Goal: Use online tool/utility: Use online tool/utility

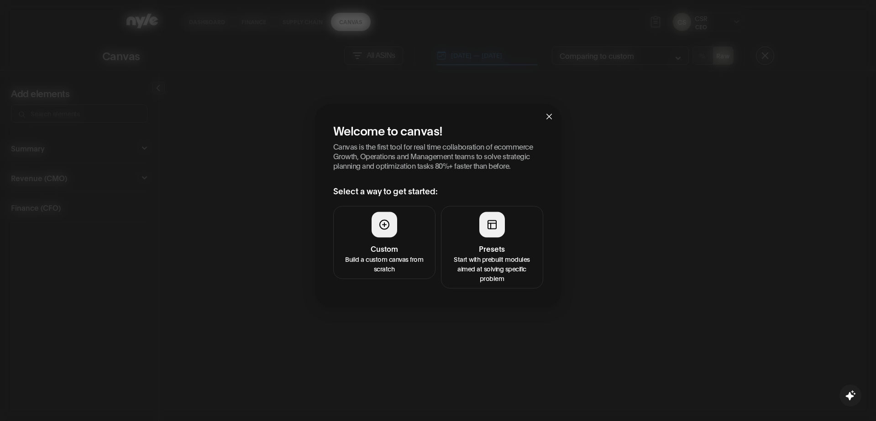
click at [504, 235] on button "Presets Start with prebuilt modules aimed at solving specific problem" at bounding box center [492, 247] width 102 height 83
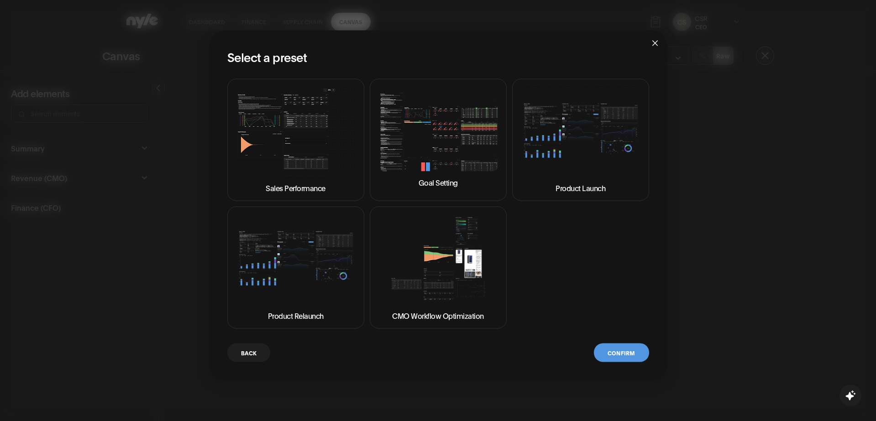
click at [435, 155] on button "Goal Setting" at bounding box center [438, 139] width 137 height 122
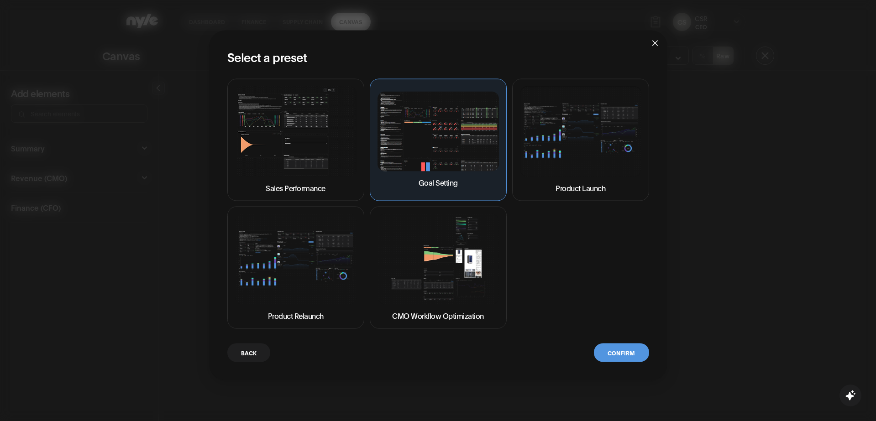
click at [615, 345] on button "Confirm" at bounding box center [621, 352] width 55 height 19
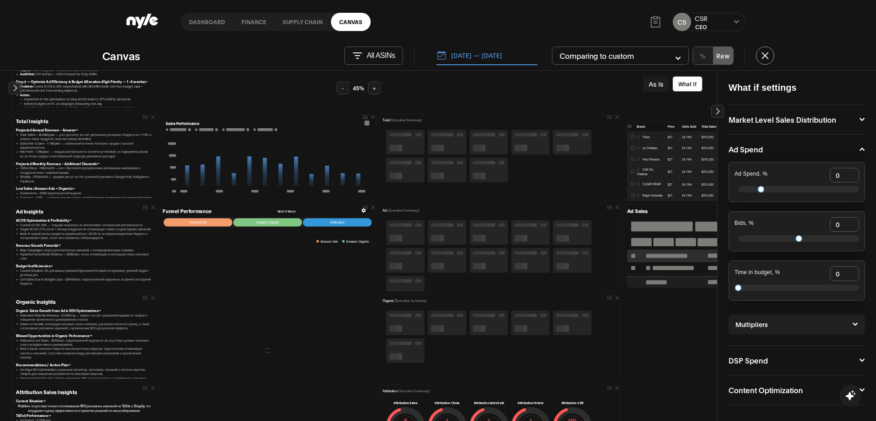
scroll to position [94, 0]
